Goal: Share content: Share content

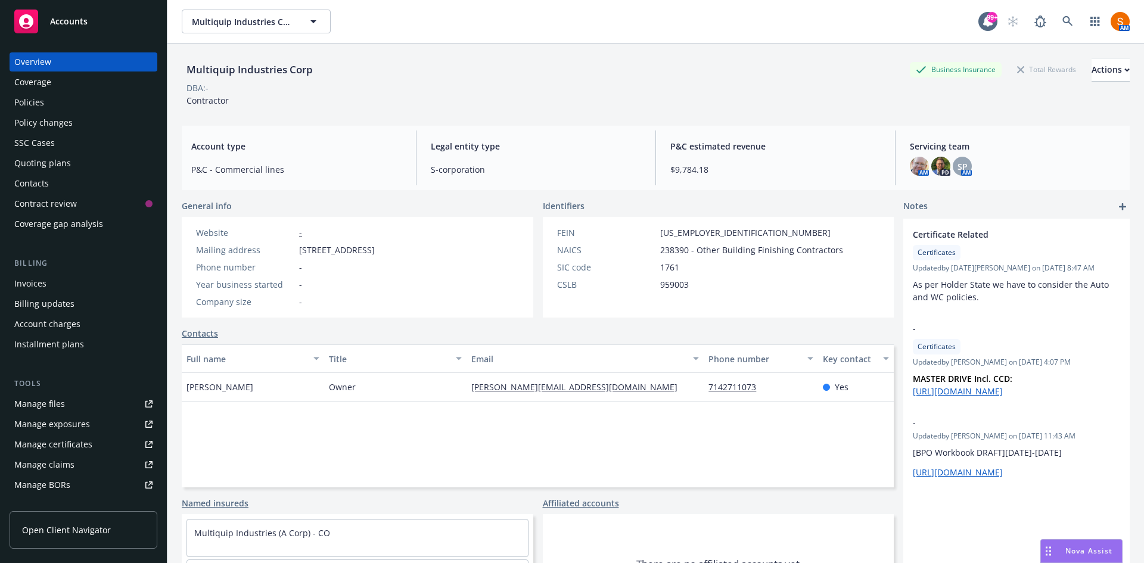
scroll to position [8, 0]
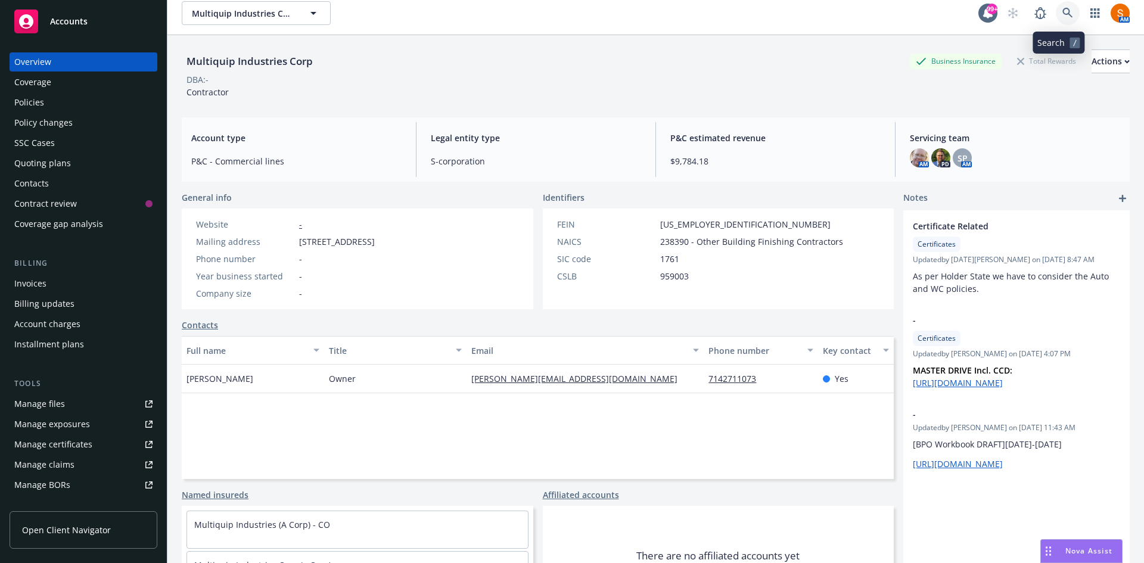
click at [1056, 17] on link at bounding box center [1068, 13] width 24 height 24
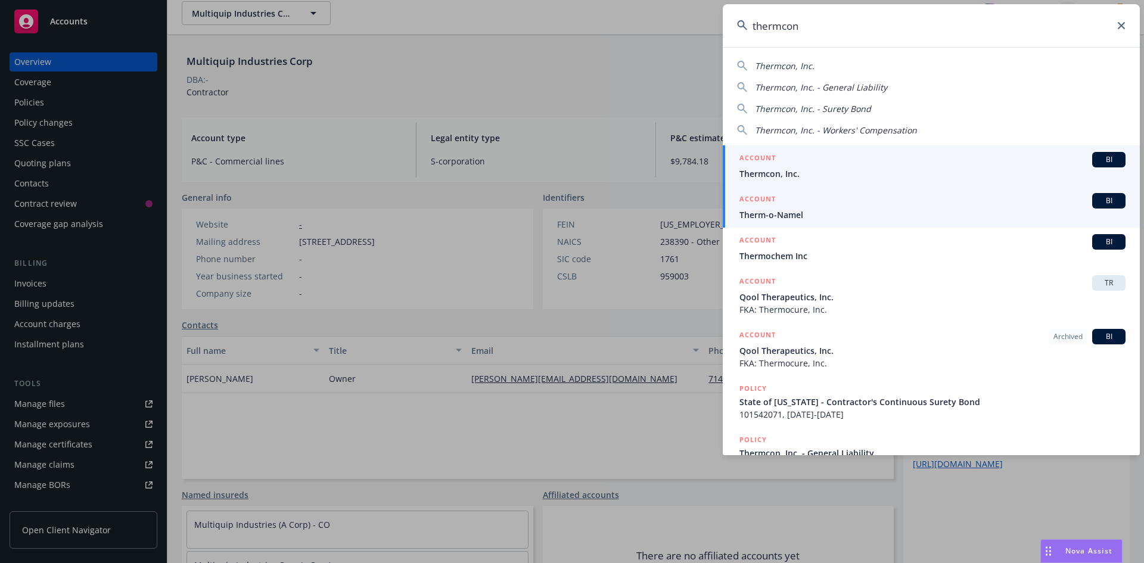
type input "thermcon"
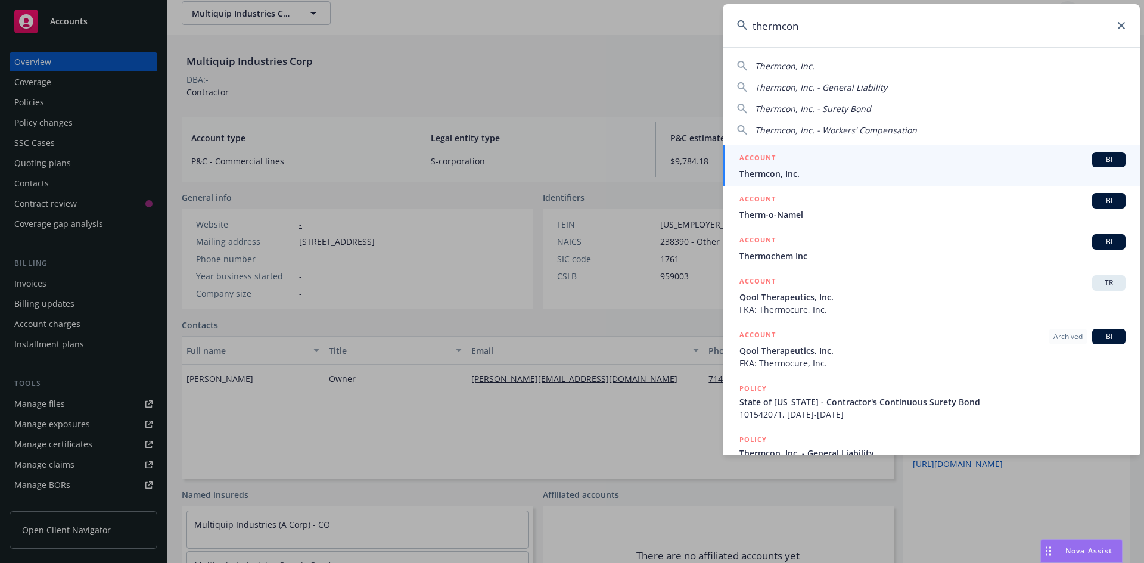
click at [786, 160] on div "ACCOUNT BI" at bounding box center [932, 159] width 386 height 15
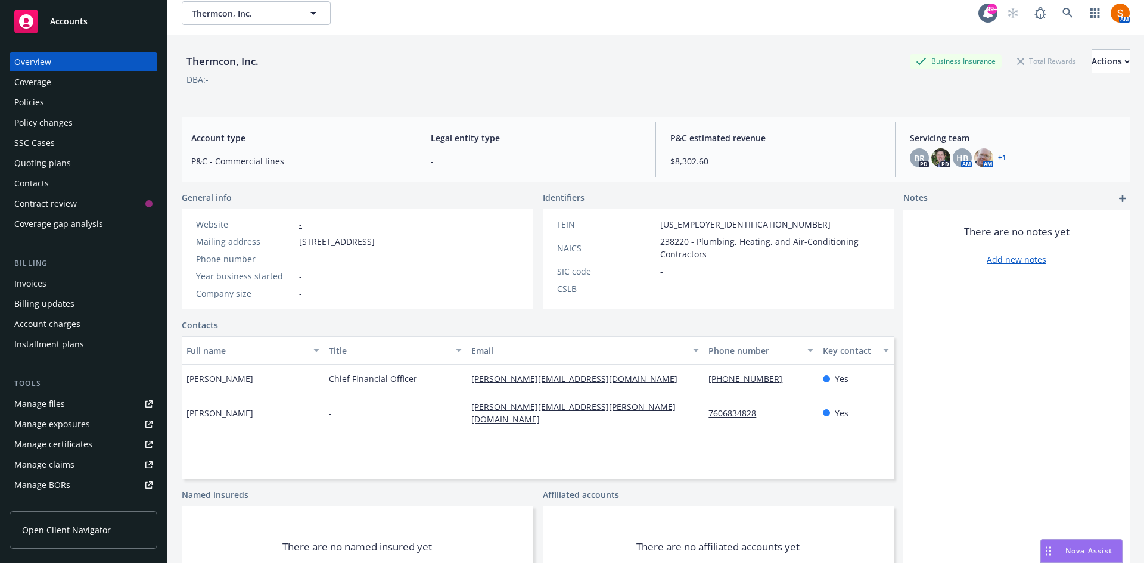
click at [58, 275] on div "Invoices" at bounding box center [83, 283] width 138 height 19
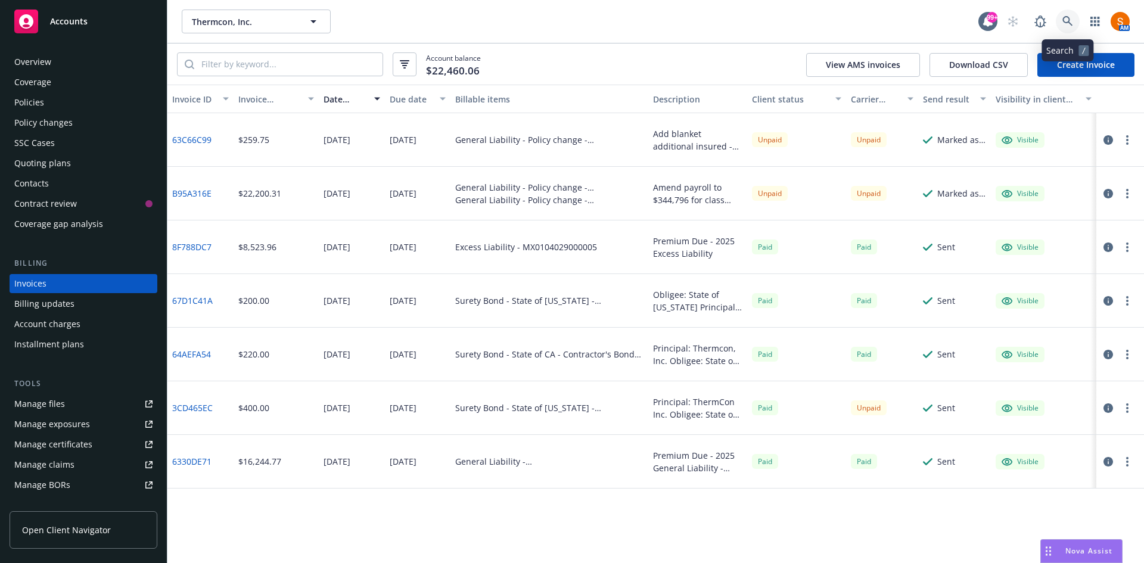
click at [1073, 21] on link at bounding box center [1068, 22] width 24 height 24
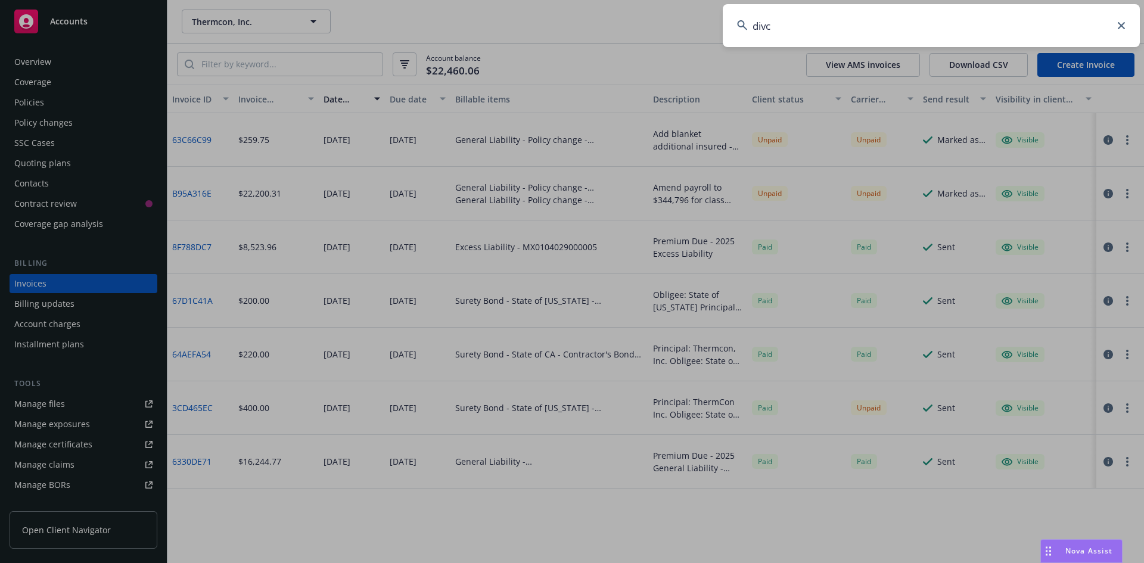
type input "divco"
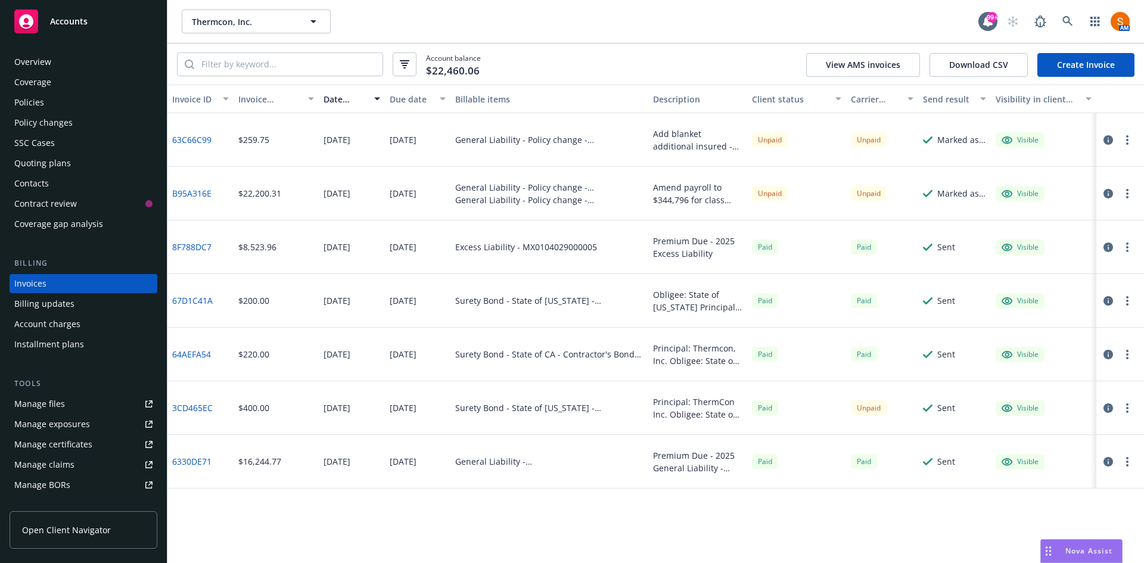
click at [205, 192] on link "B95A316E" at bounding box center [191, 193] width 39 height 13
click at [1126, 142] on icon "button" at bounding box center [1127, 140] width 2 height 10
click at [1057, 213] on link "Copy invoice URL" at bounding box center [1058, 212] width 152 height 24
click at [1122, 193] on button "button" at bounding box center [1127, 193] width 14 height 14
click at [1042, 267] on link "Copy invoice URL" at bounding box center [1058, 266] width 152 height 24
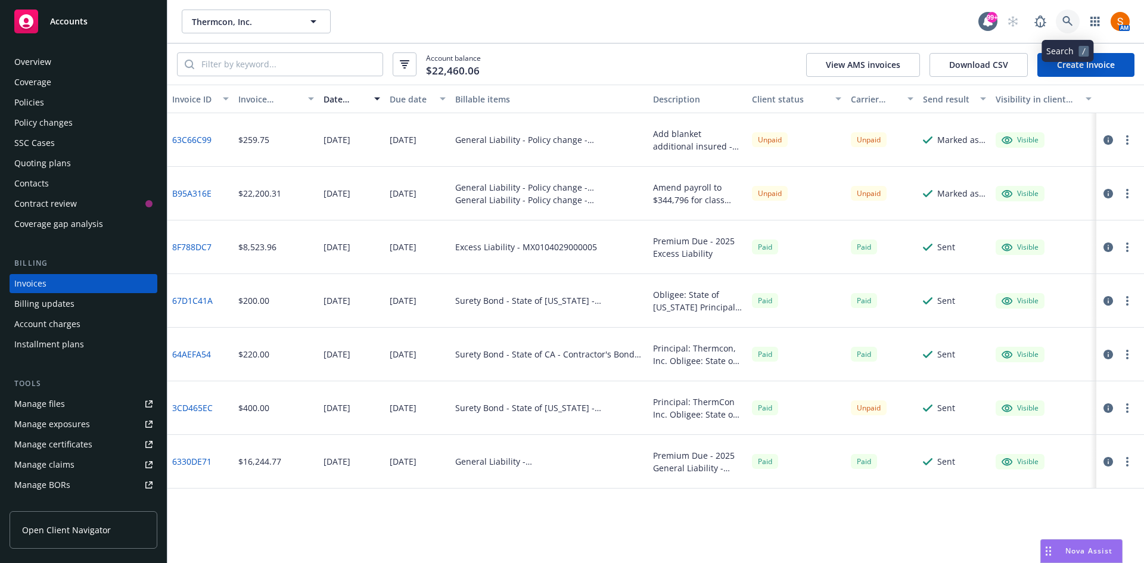
click at [1069, 17] on icon at bounding box center [1067, 21] width 11 height 11
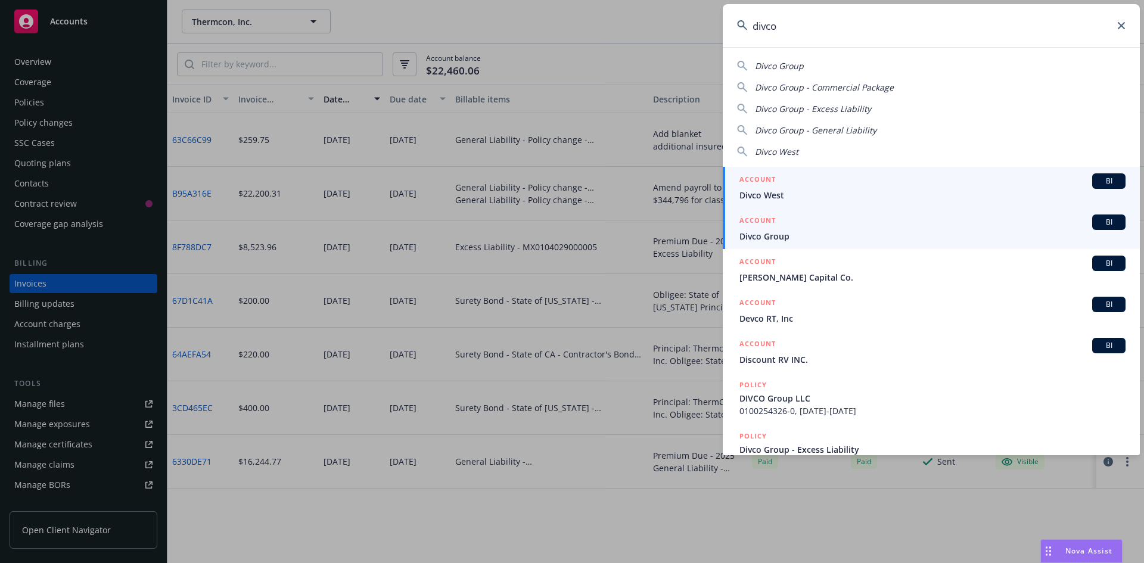
type input "divco"
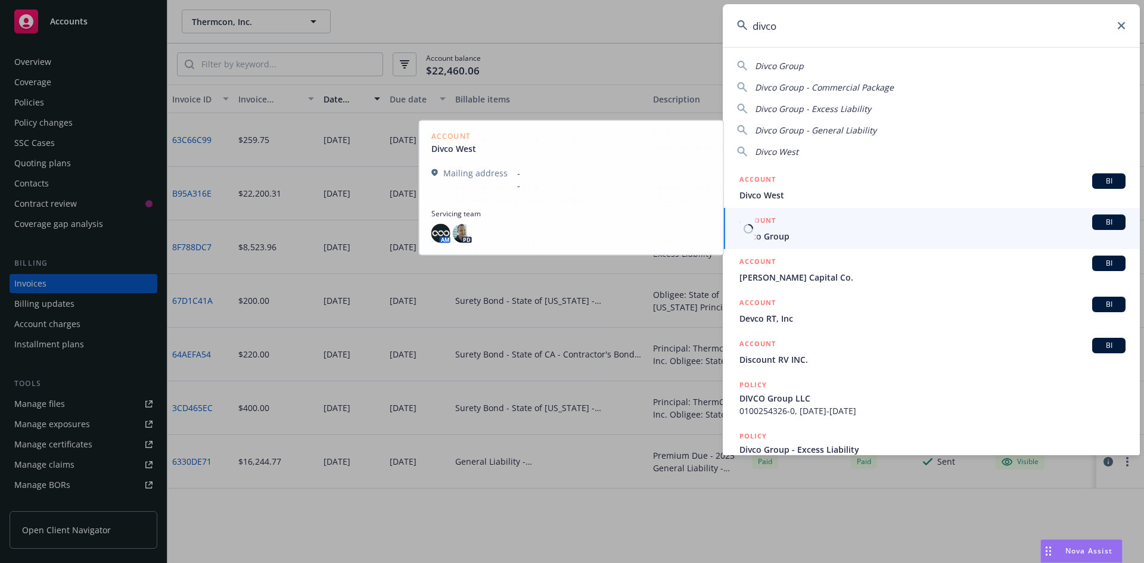
click at [789, 234] on span "Divco Group" at bounding box center [932, 236] width 386 height 13
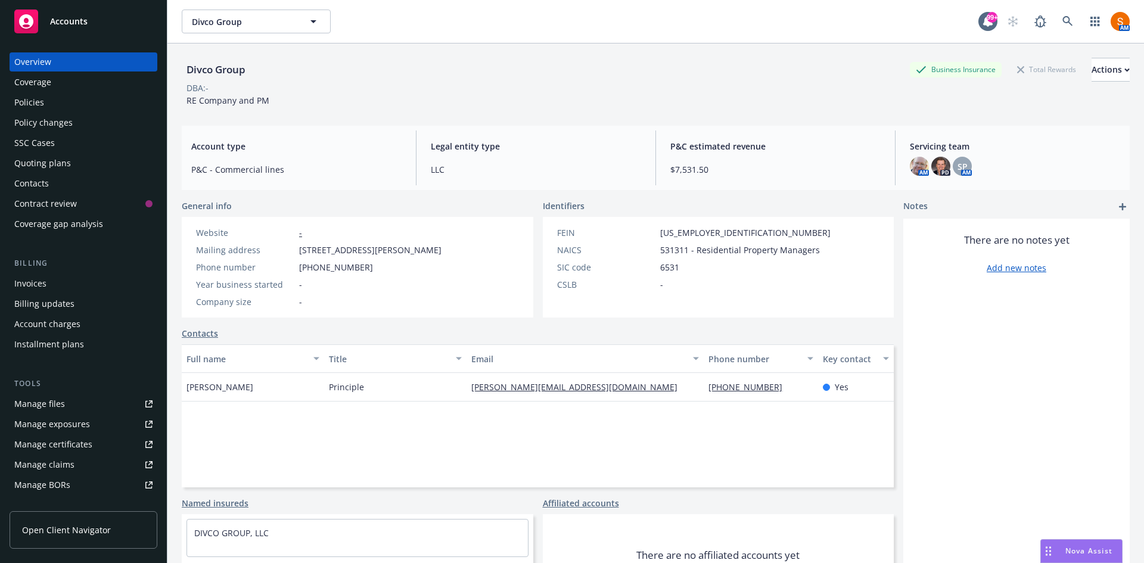
click at [67, 104] on div "Policies" at bounding box center [83, 102] width 138 height 19
